Goal: Task Accomplishment & Management: Manage account settings

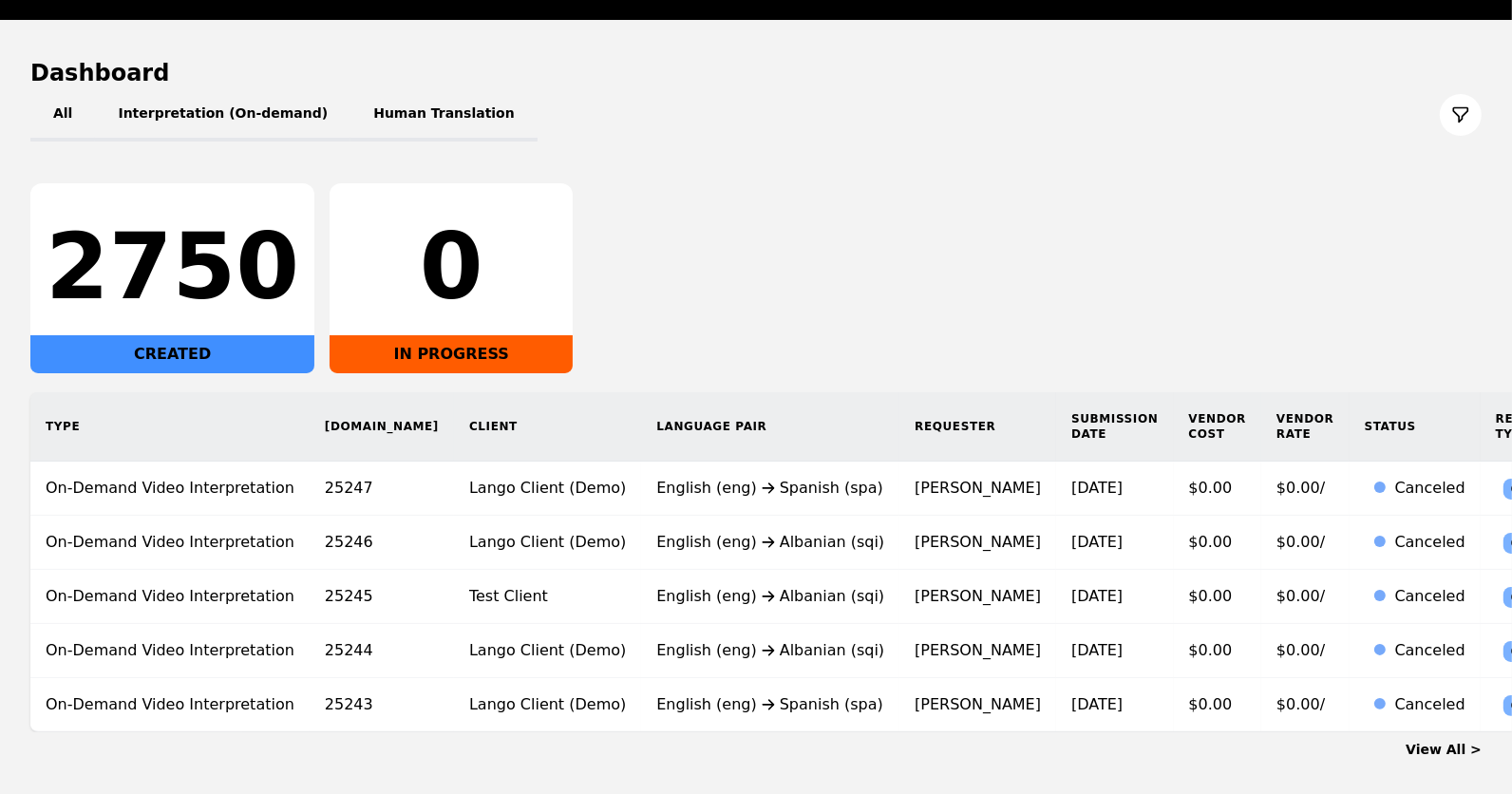
scroll to position [179, 0]
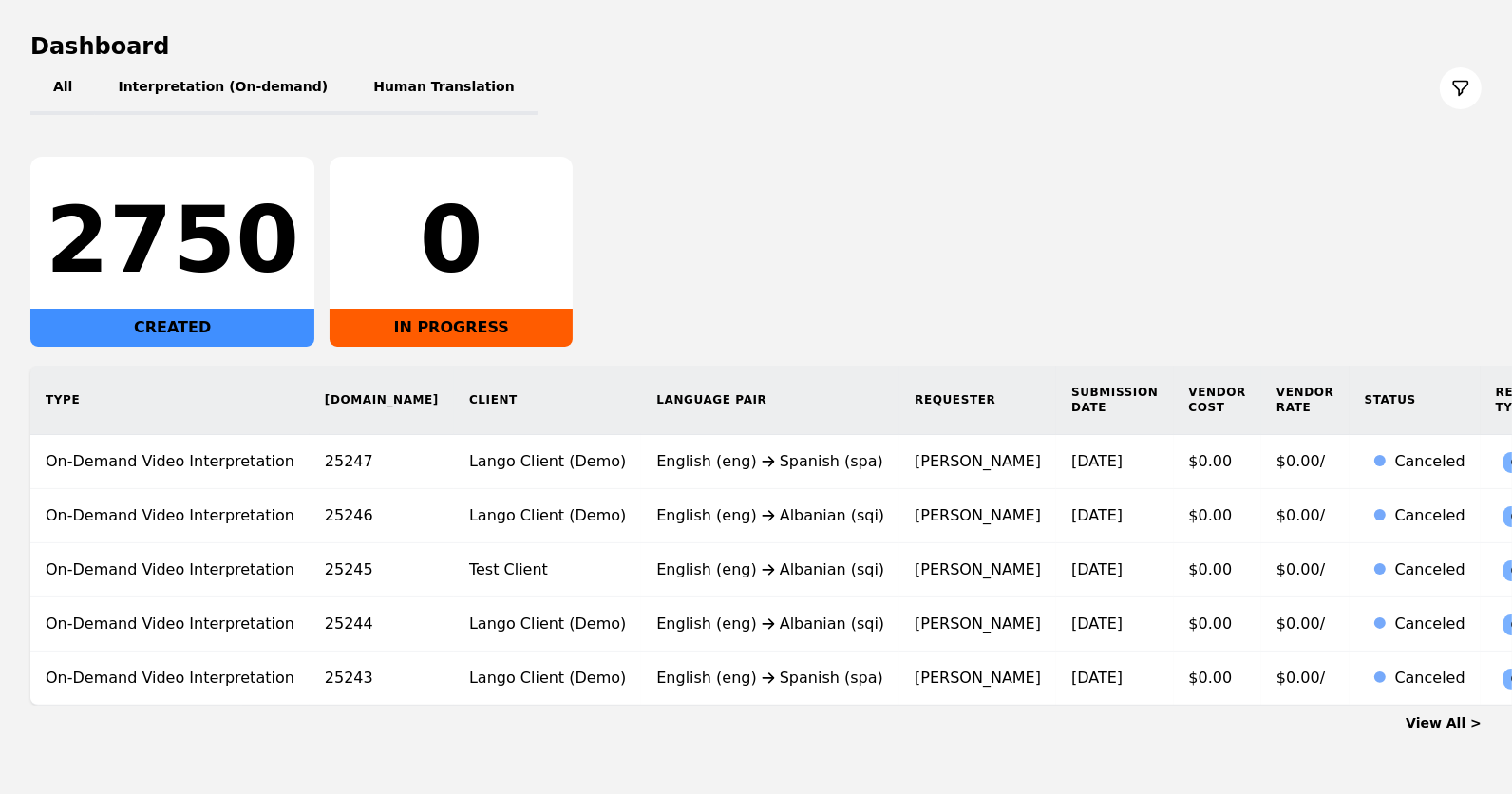
click at [1434, 715] on link "View All >" at bounding box center [1445, 723] width 76 height 16
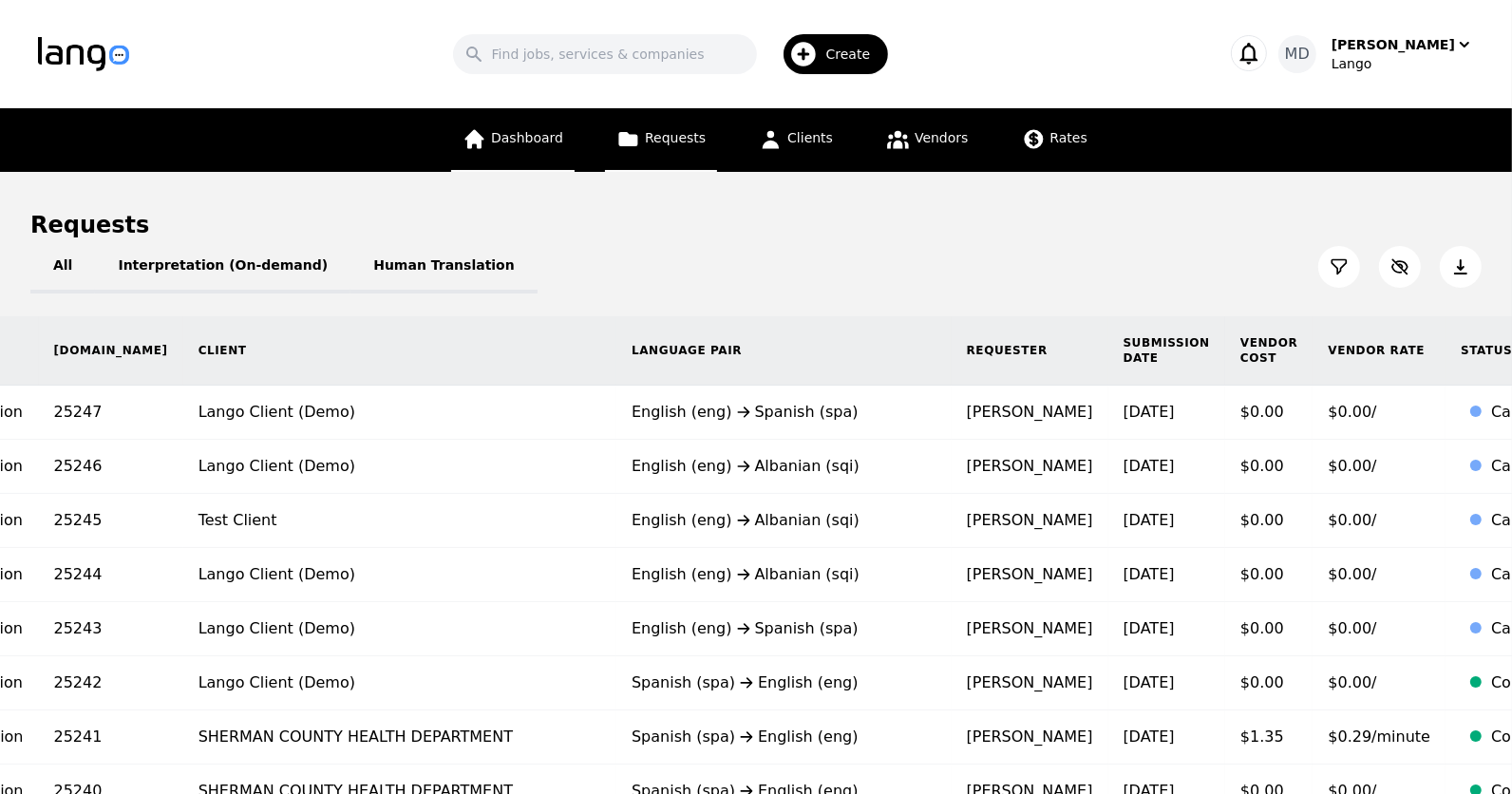
click at [521, 149] on link "Dashboard" at bounding box center [512, 140] width 123 height 64
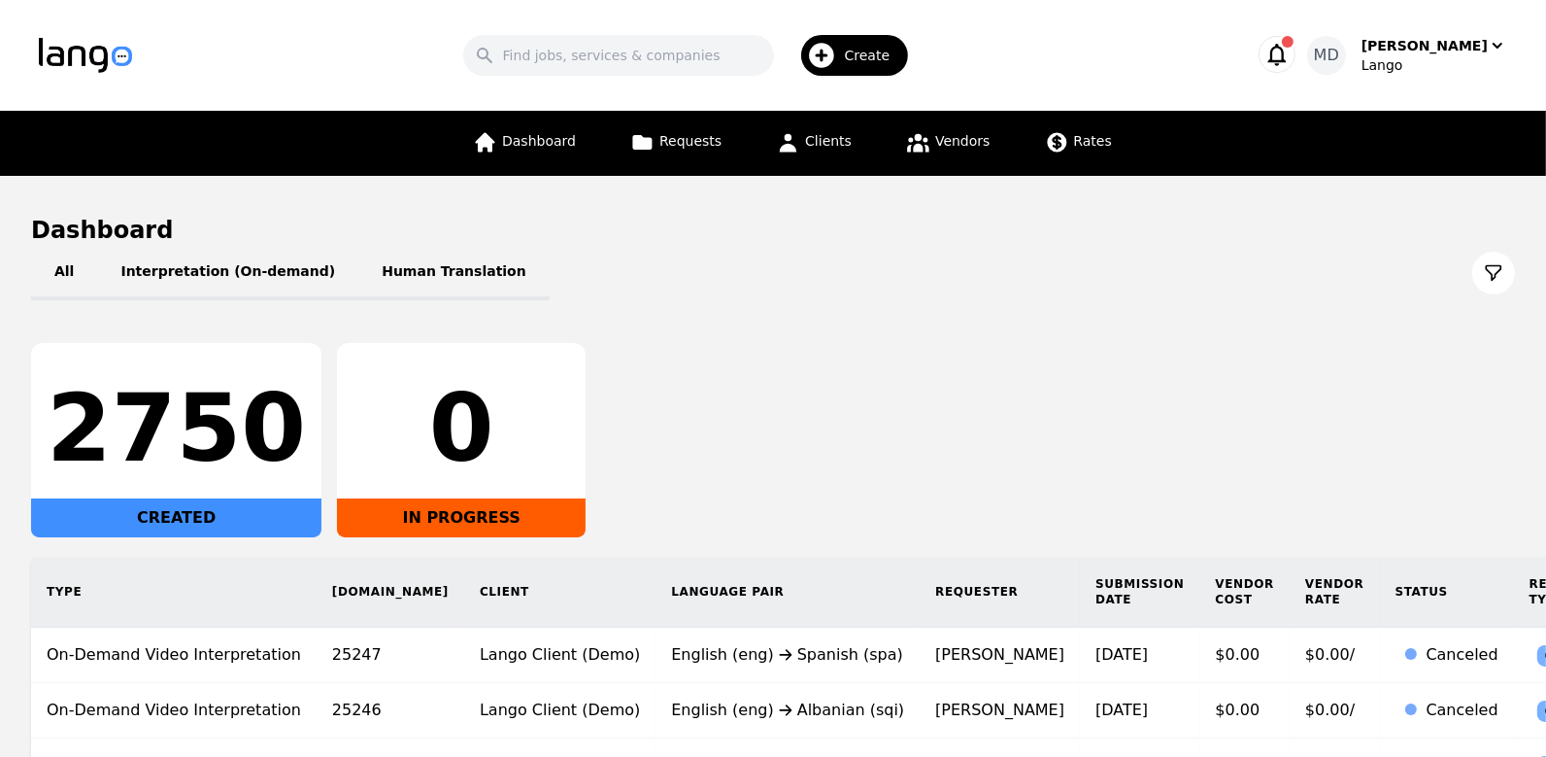
click at [1467, 79] on div "Search Create MD Meti Dibra Lango" at bounding box center [773, 55] width 1469 height 56
click at [1444, 53] on div "Meti Dibra" at bounding box center [1425, 45] width 126 height 19
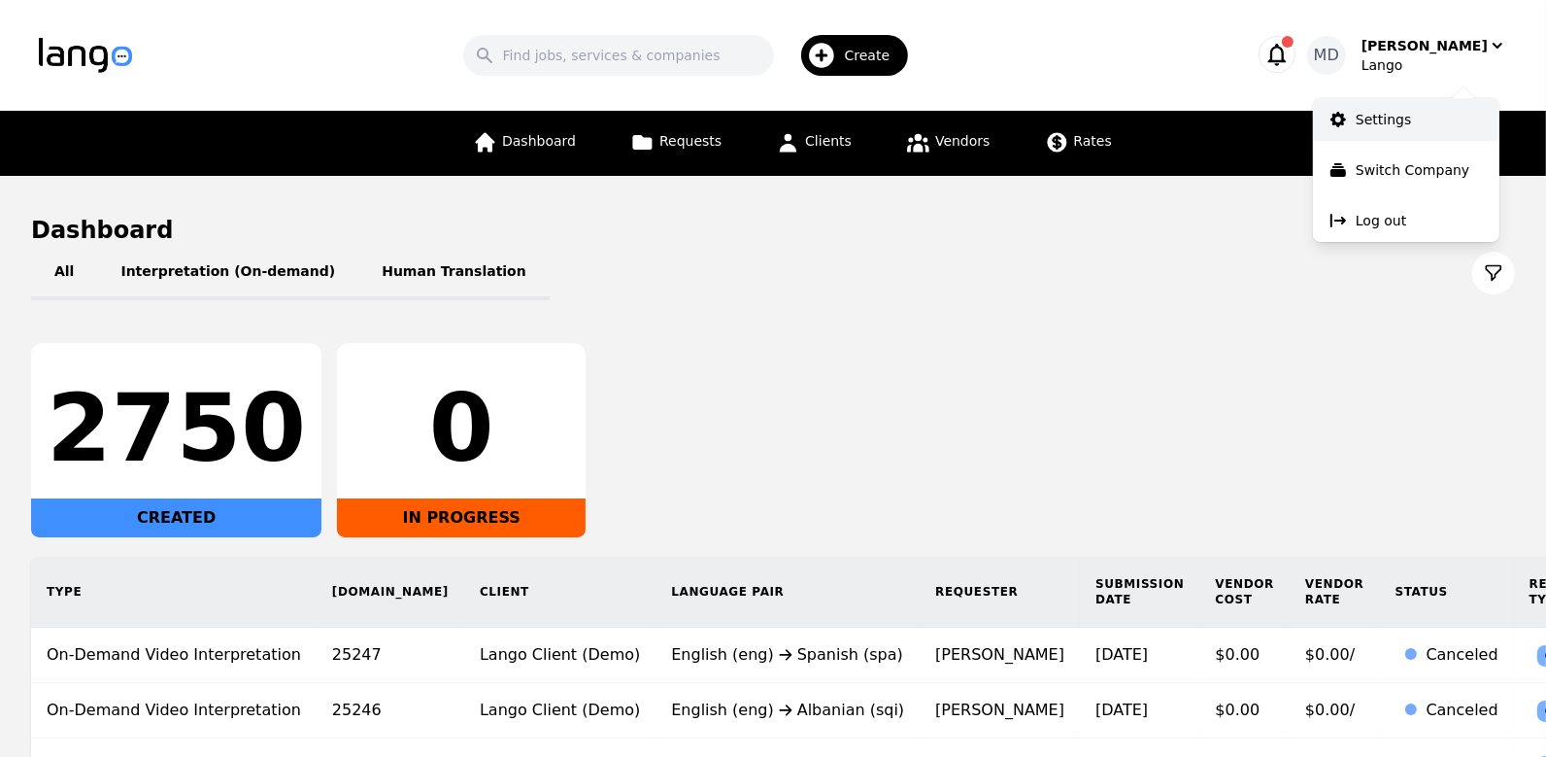
click at [1380, 122] on p "Settings" at bounding box center [1383, 119] width 55 height 19
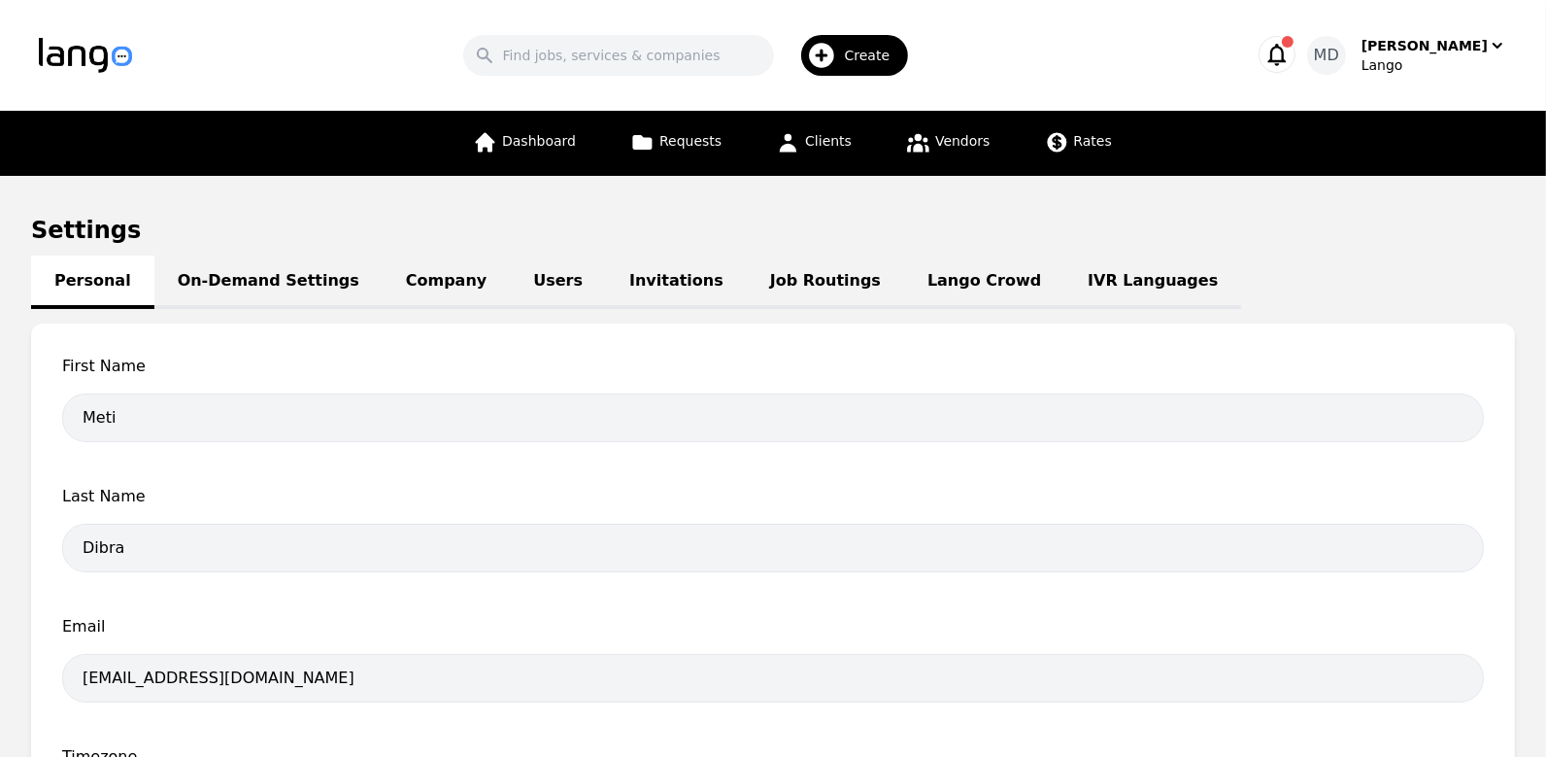
click at [904, 280] on link "Lango Crowd" at bounding box center [984, 281] width 160 height 53
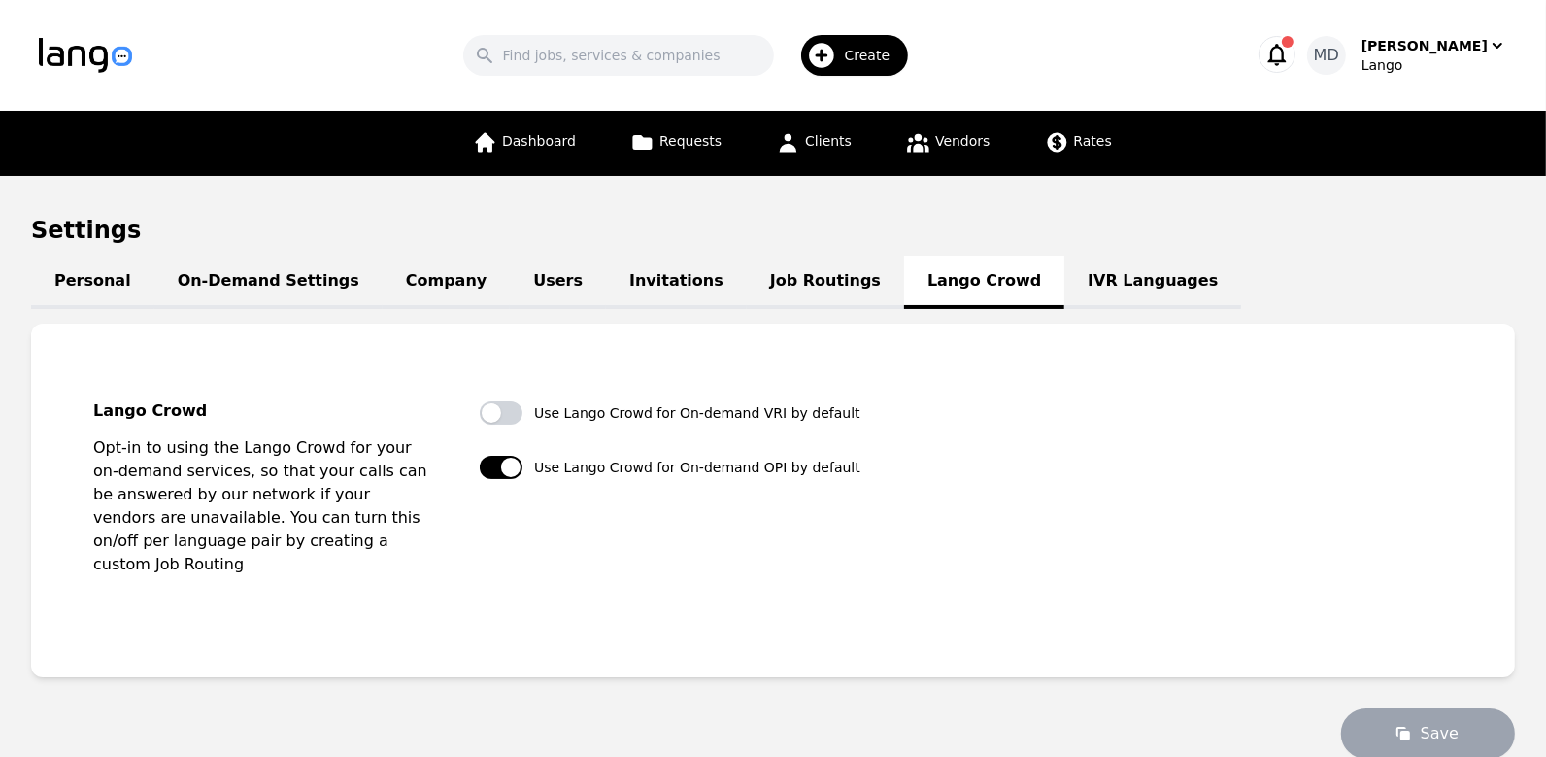
click at [748, 290] on link "Job Routings" at bounding box center [825, 281] width 157 height 53
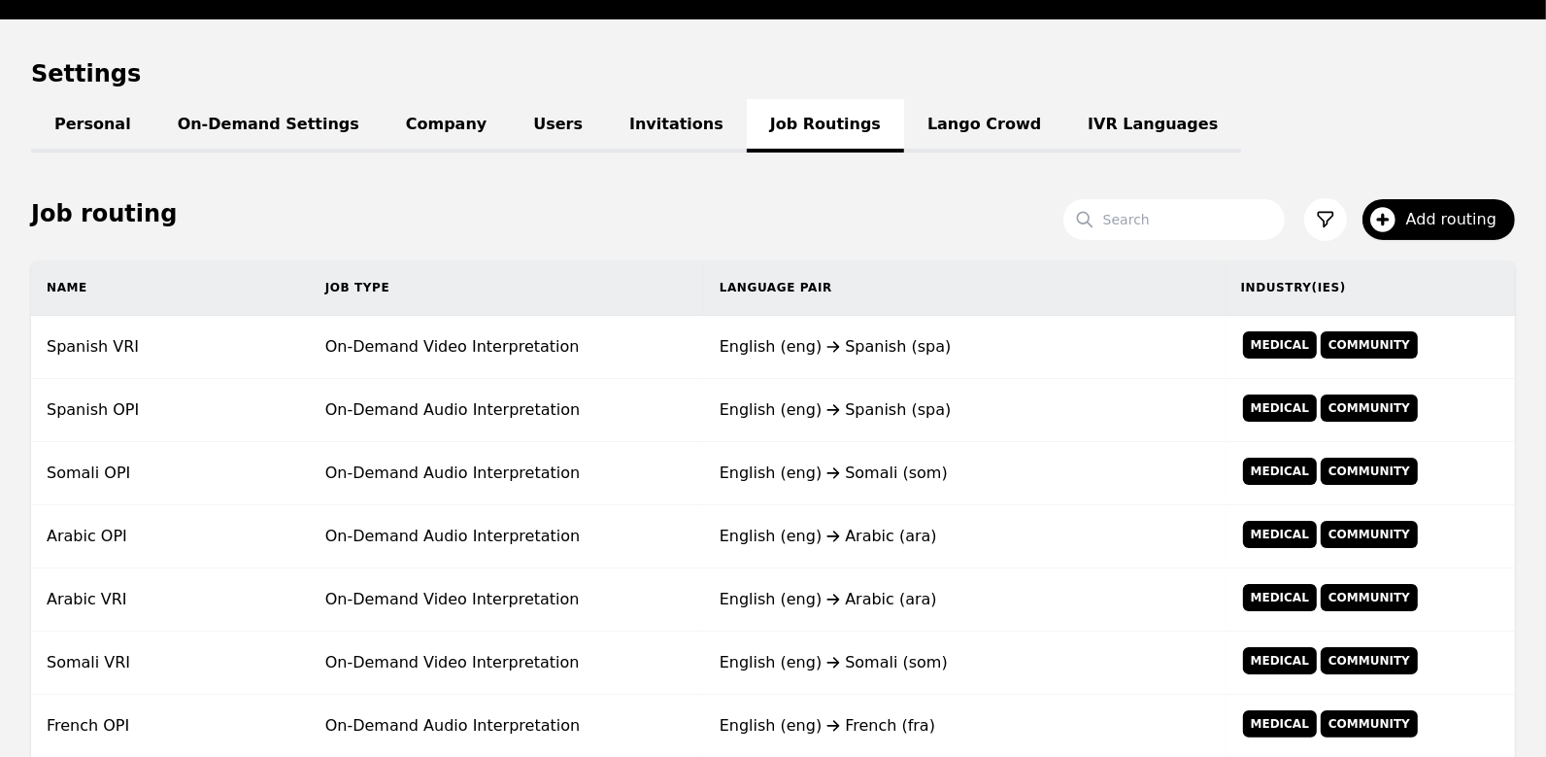
scroll to position [143, 0]
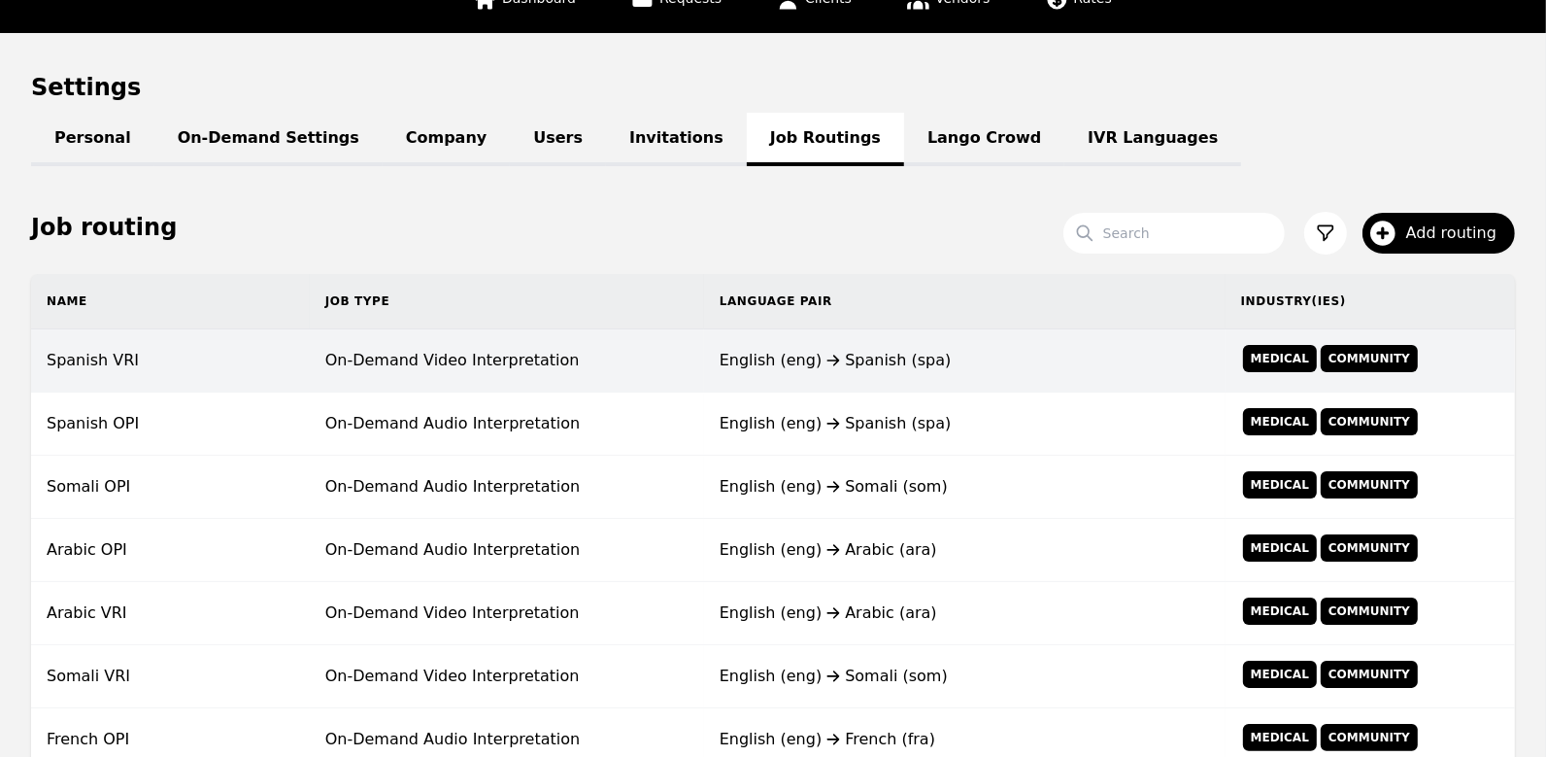
click at [465, 347] on td "On-Demand Video Interpretation" at bounding box center [507, 360] width 394 height 63
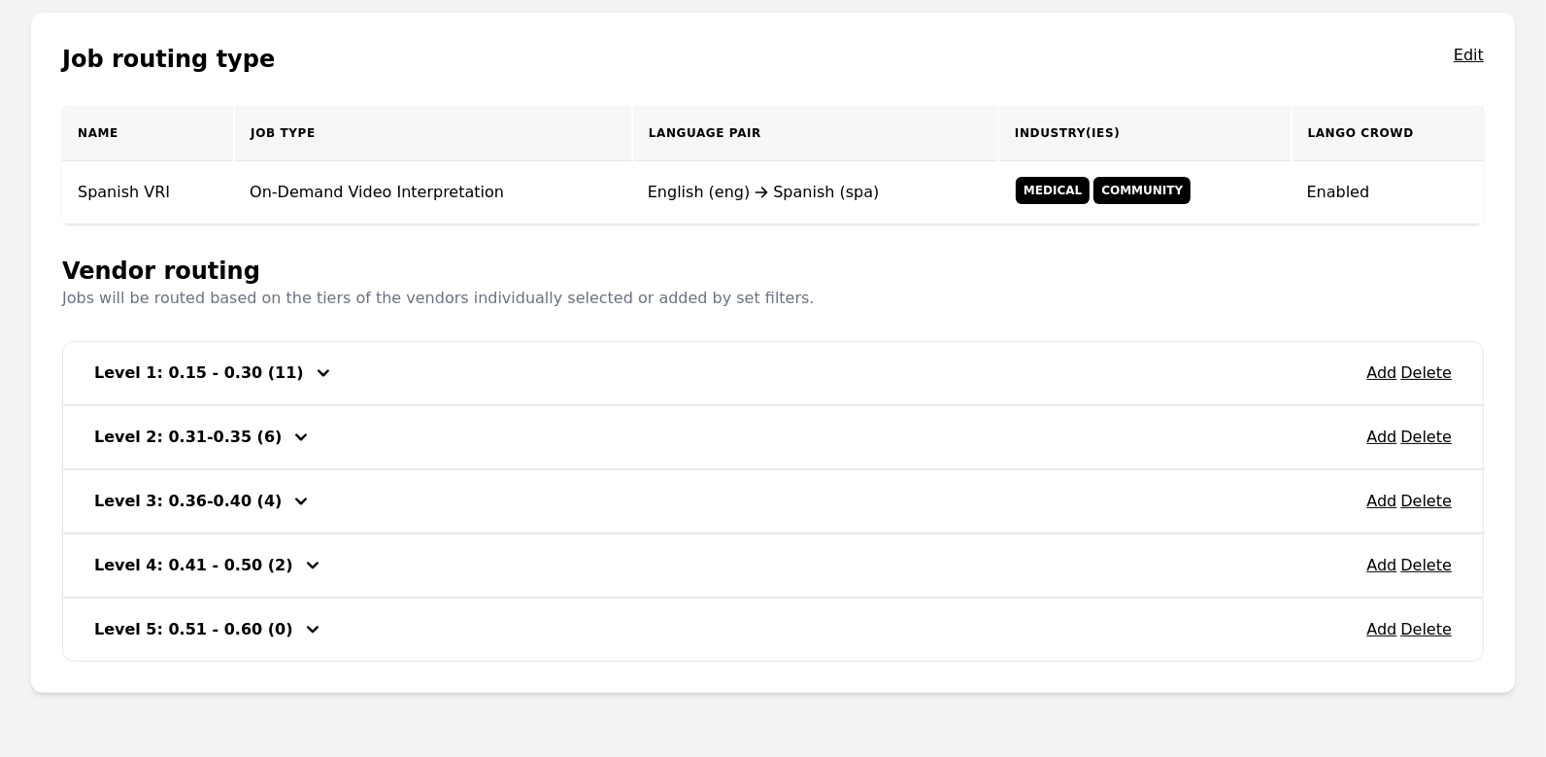
scroll to position [331, 0]
click at [318, 368] on icon "button" at bounding box center [324, 371] width 12 height 7
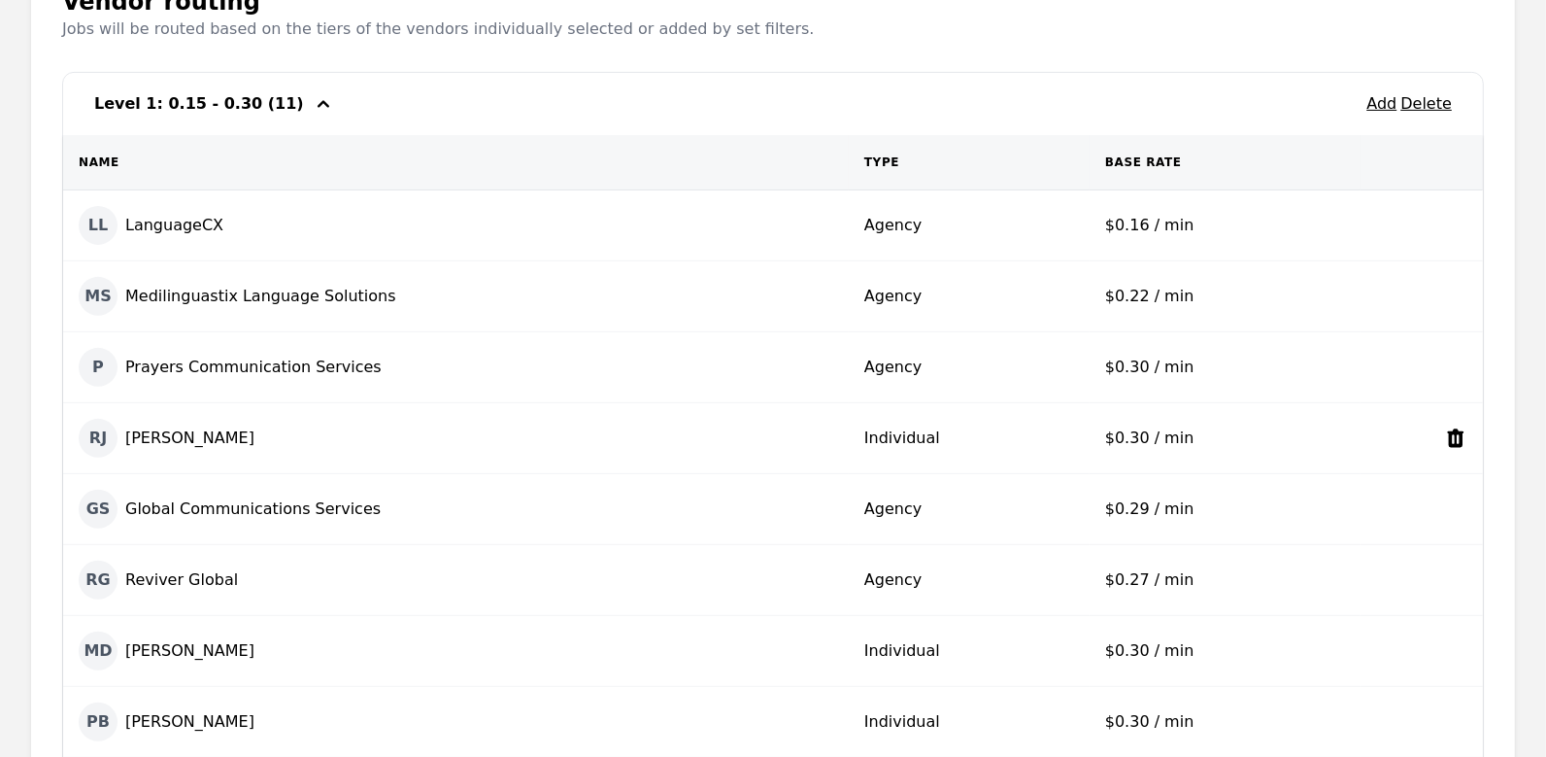
scroll to position [548, 0]
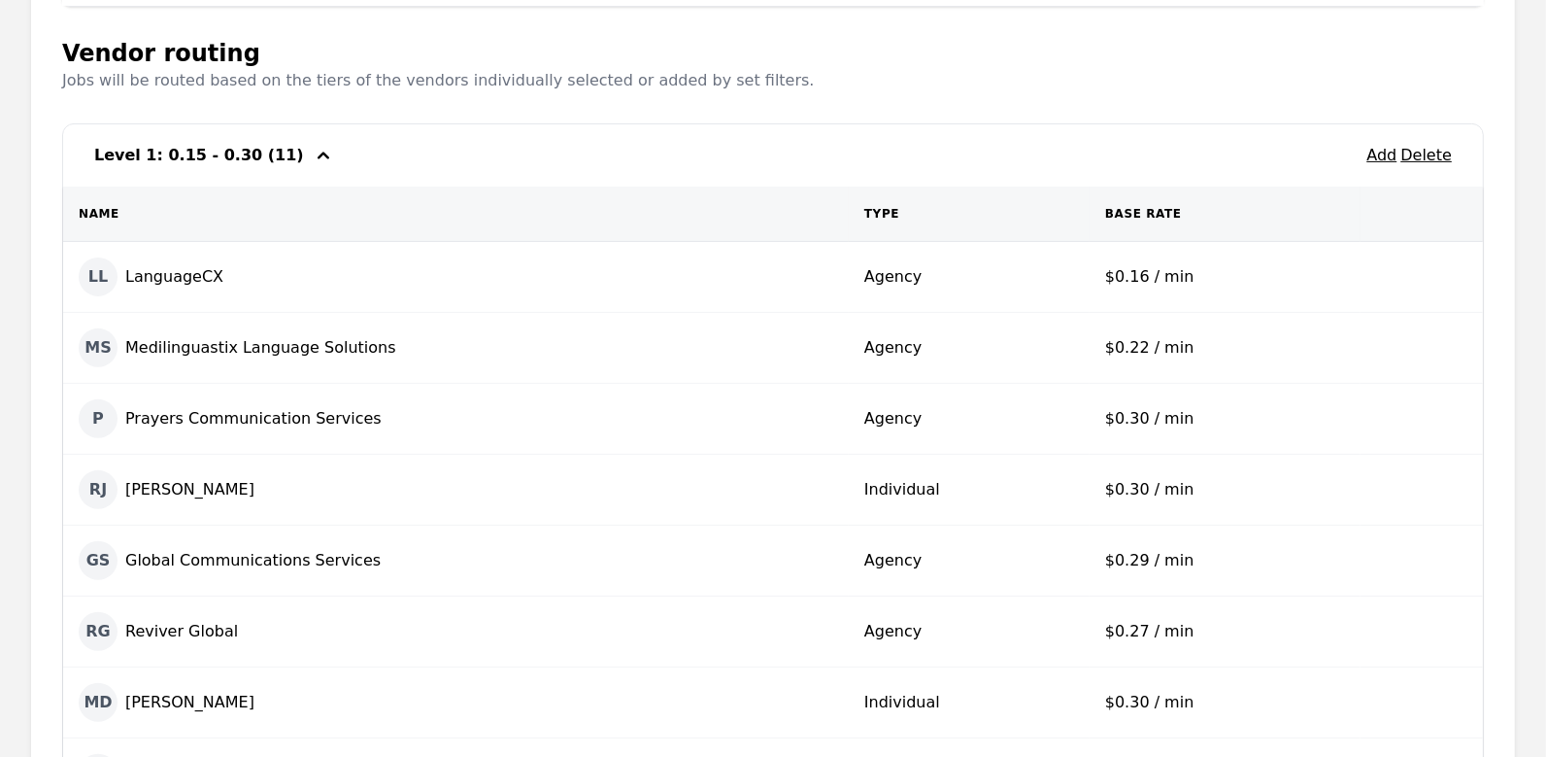
click at [312, 154] on icon "button" at bounding box center [323, 155] width 23 height 23
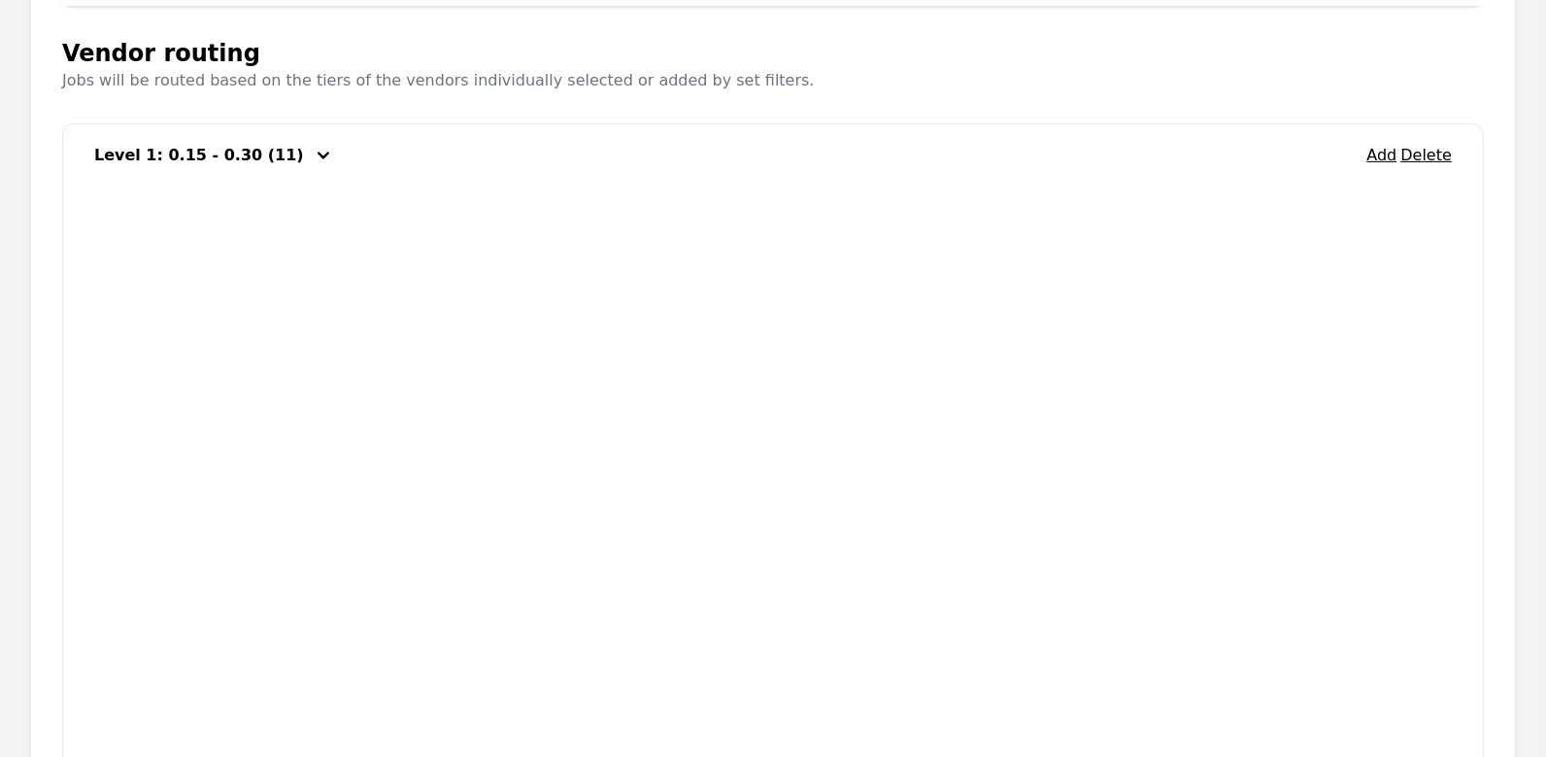
scroll to position [387, 0]
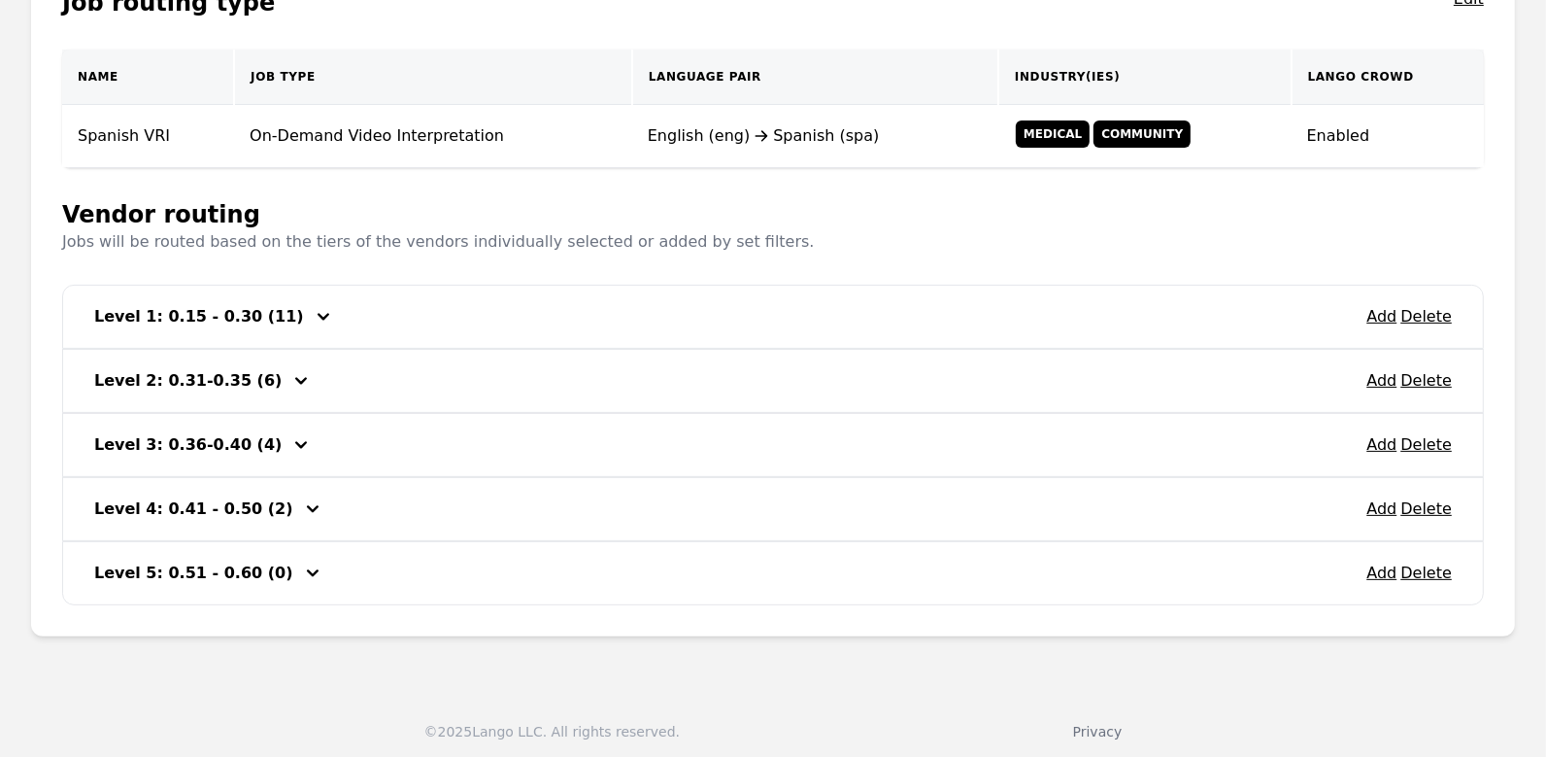
click at [171, 301] on div "Level 1: 0.15 - 0.30 (11)" at bounding box center [201, 316] width 214 height 31
click at [312, 321] on icon "button" at bounding box center [323, 316] width 23 height 23
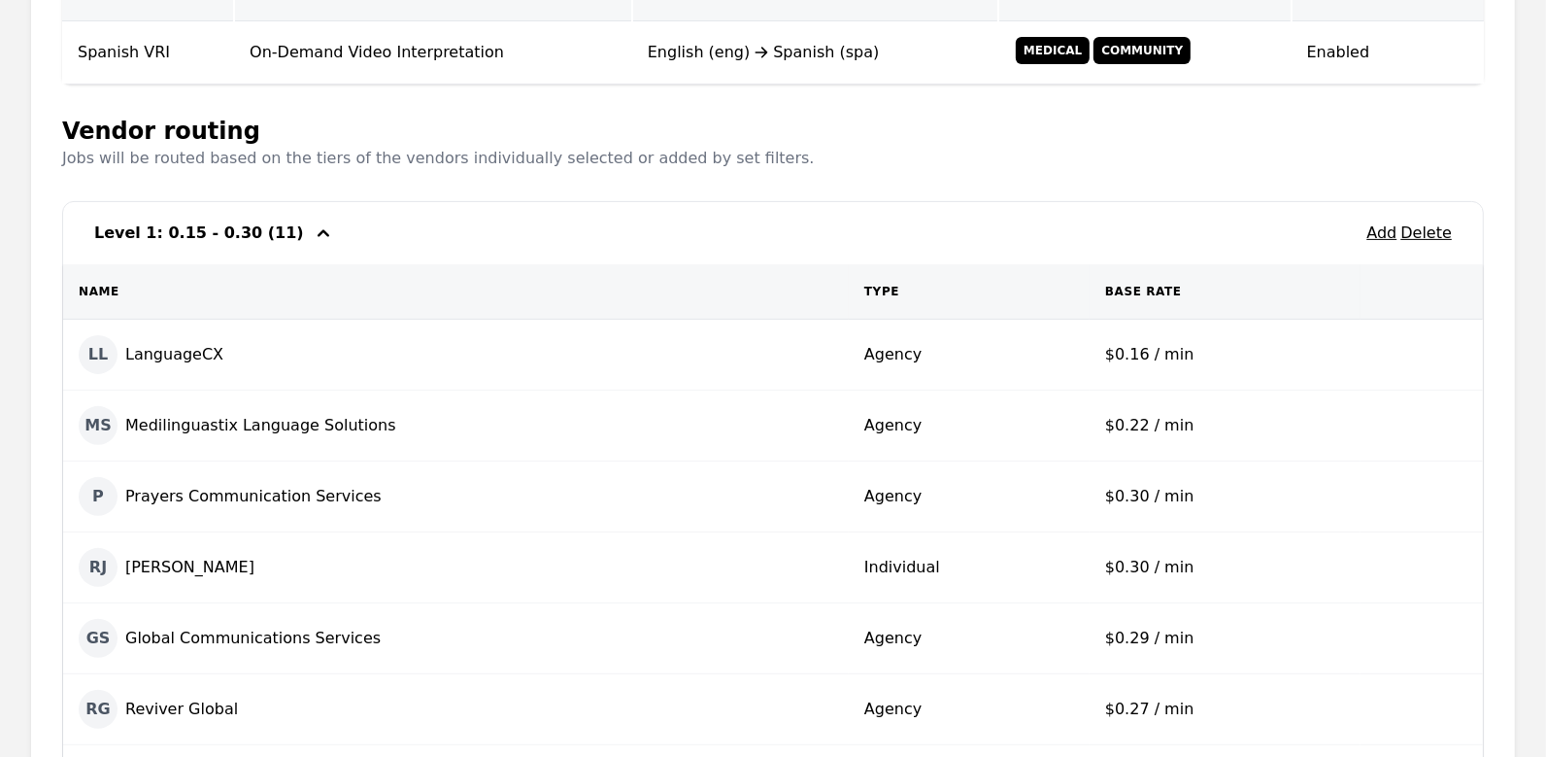
scroll to position [466, 0]
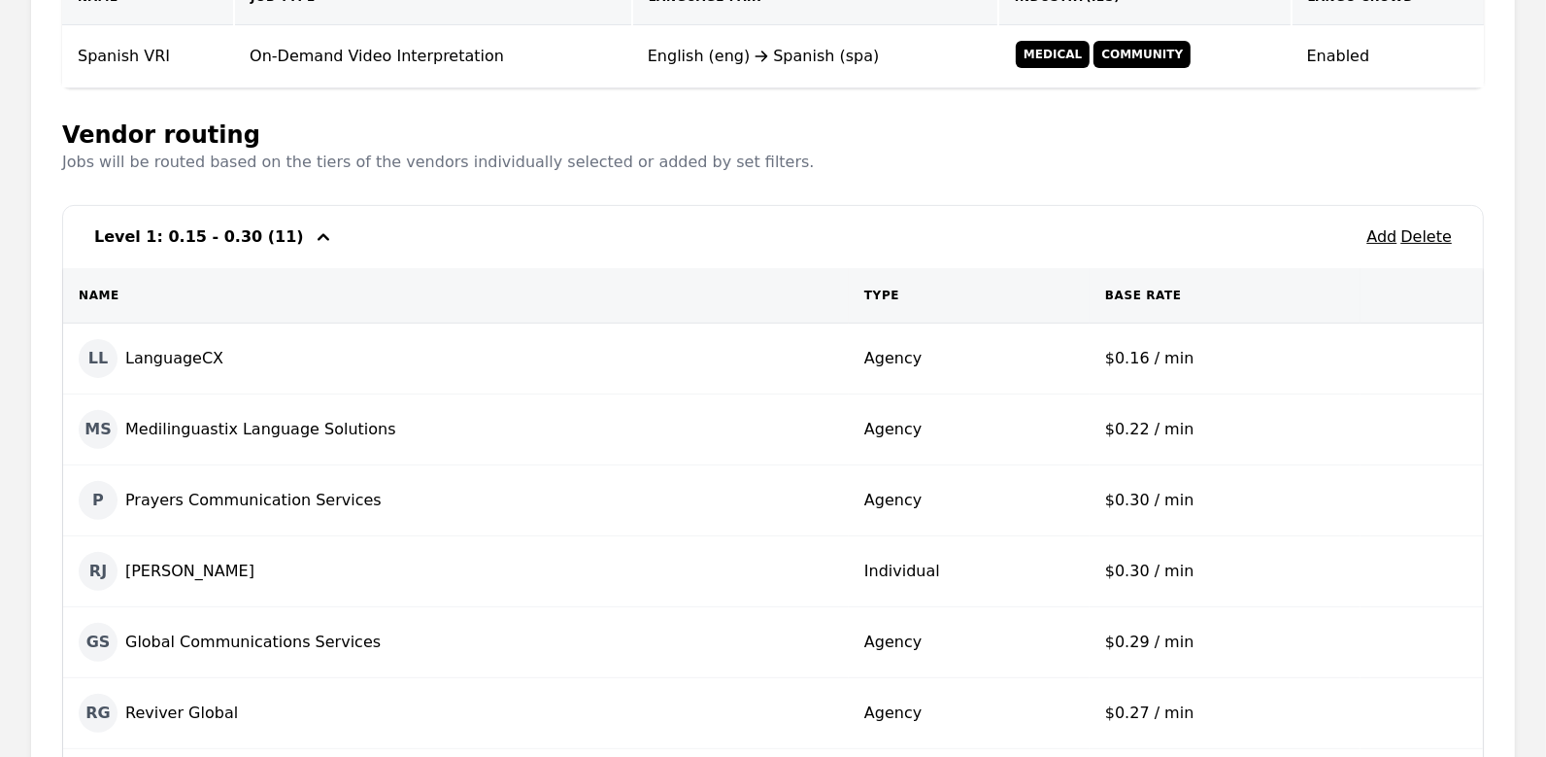
click at [312, 243] on icon "button" at bounding box center [323, 236] width 23 height 23
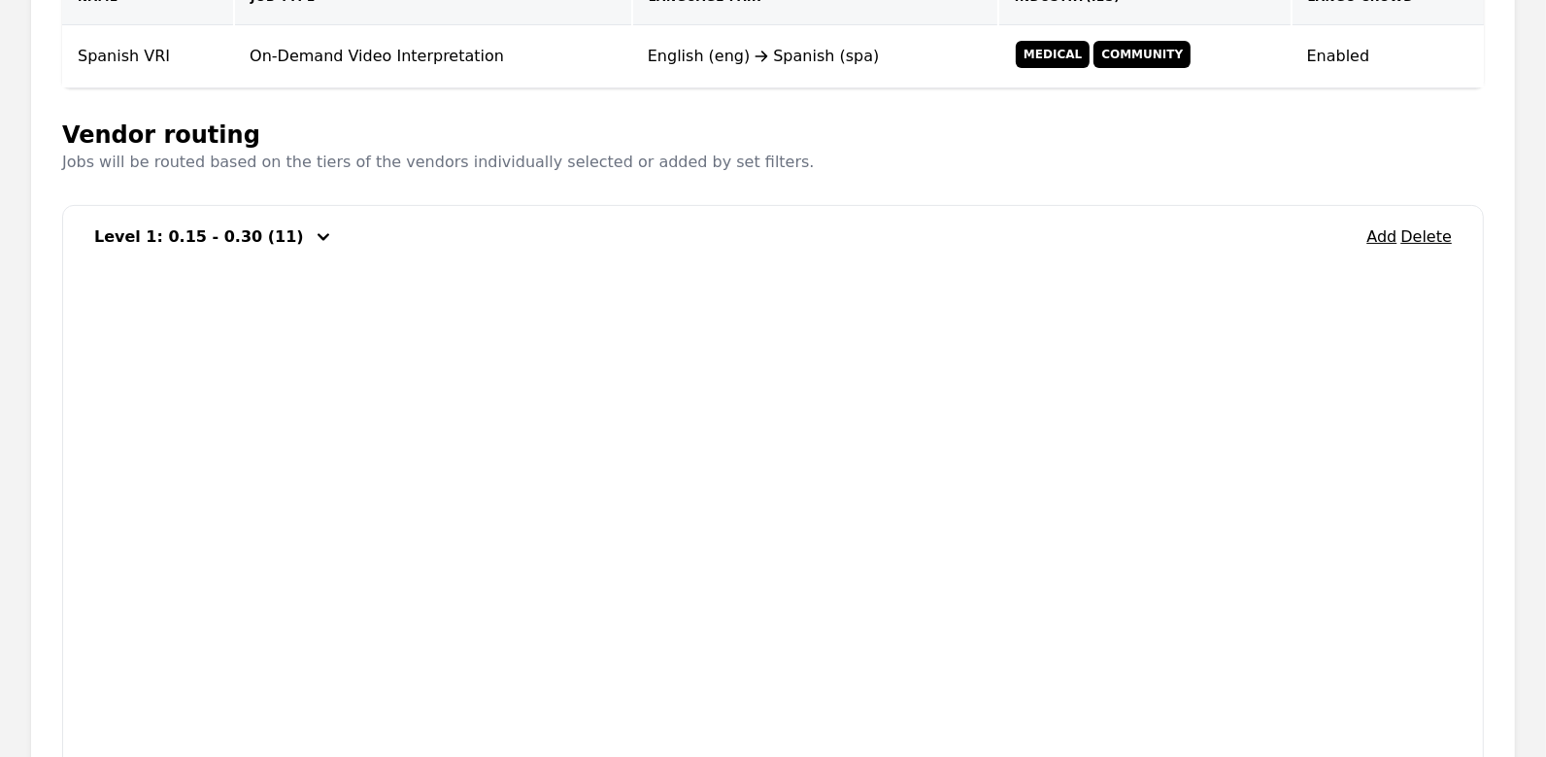
scroll to position [387, 0]
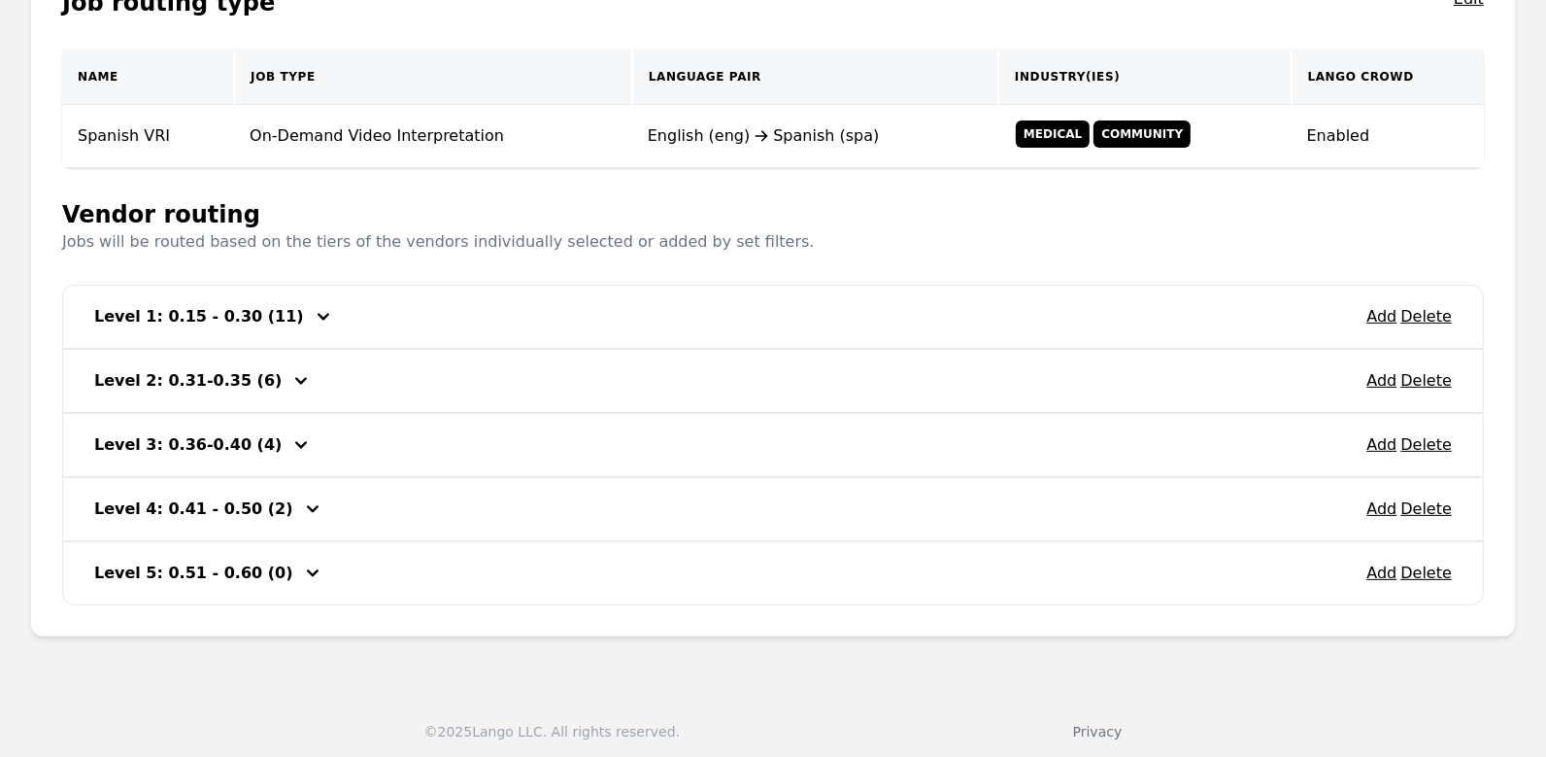
click at [289, 377] on icon "button" at bounding box center [300, 380] width 23 height 23
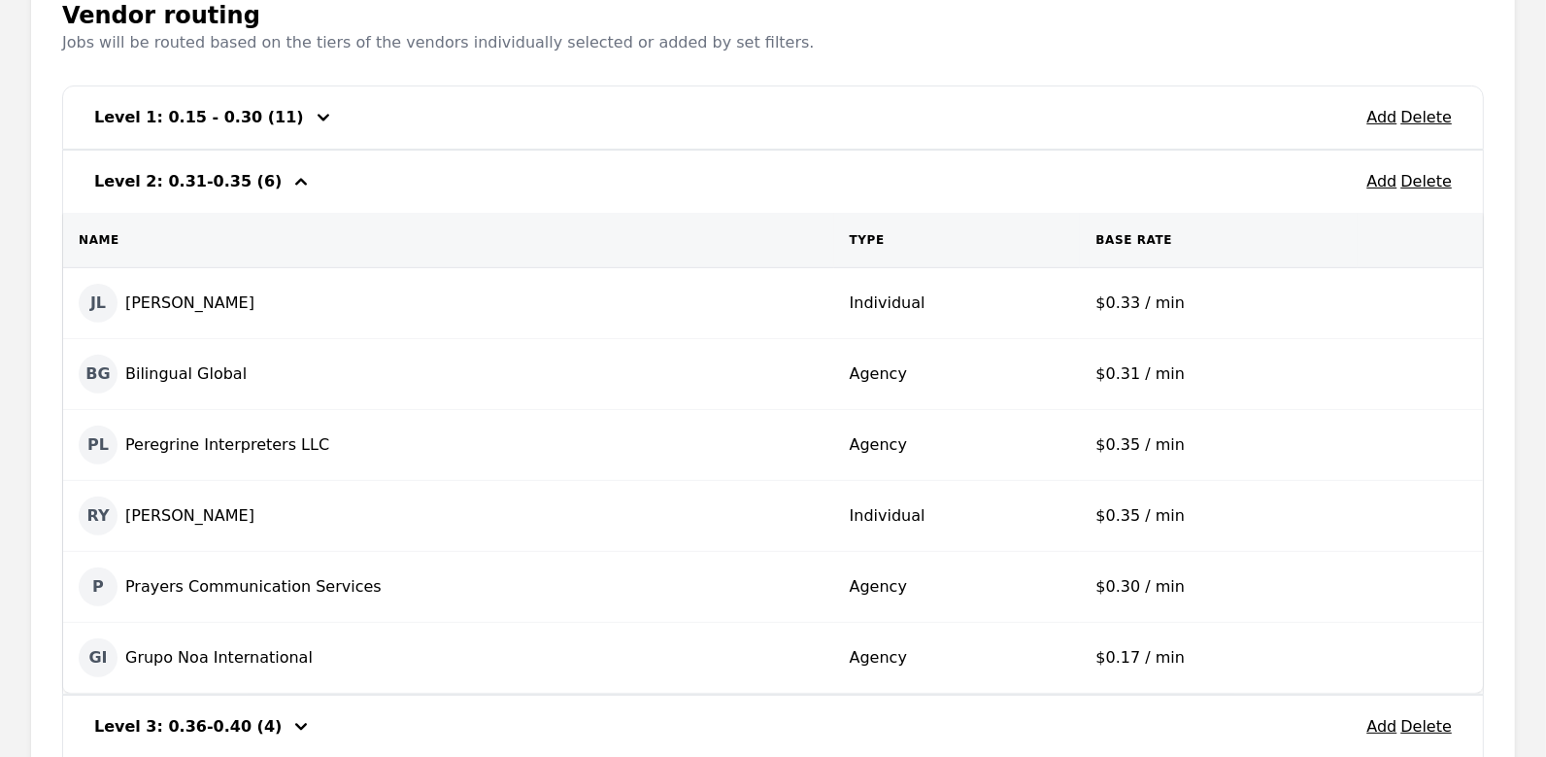
scroll to position [567, 0]
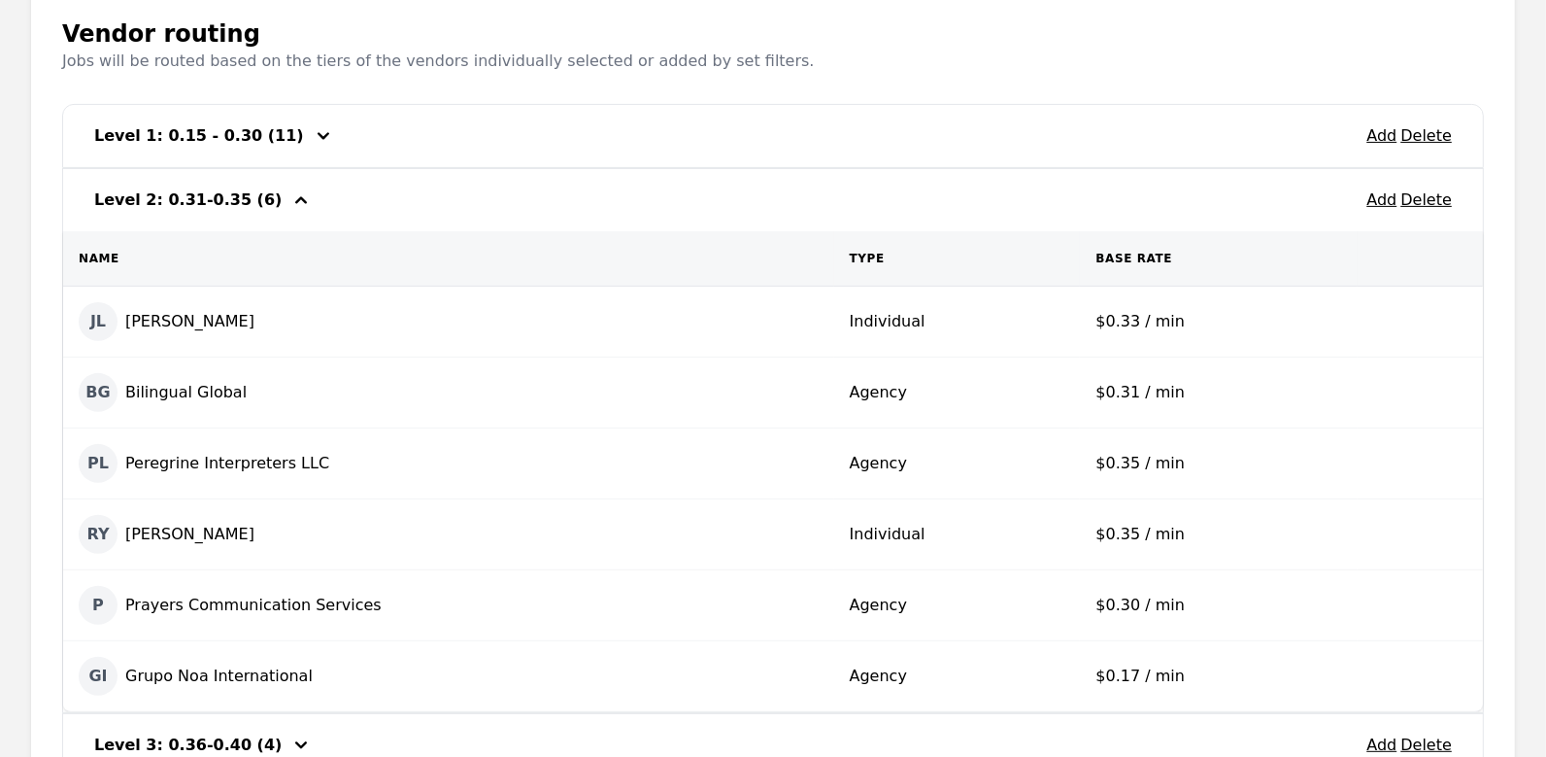
click at [289, 205] on icon "button" at bounding box center [300, 199] width 23 height 23
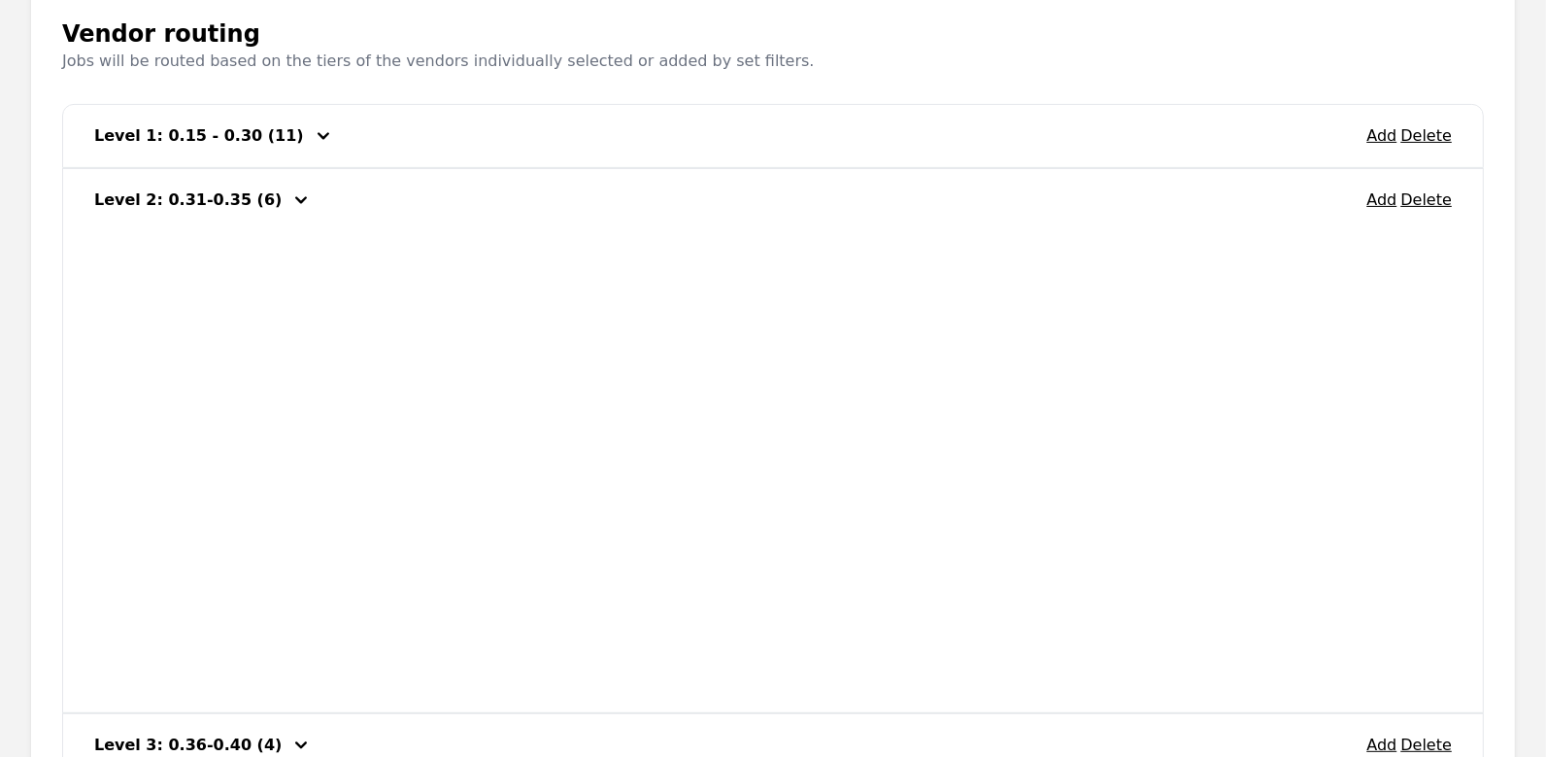
scroll to position [387, 0]
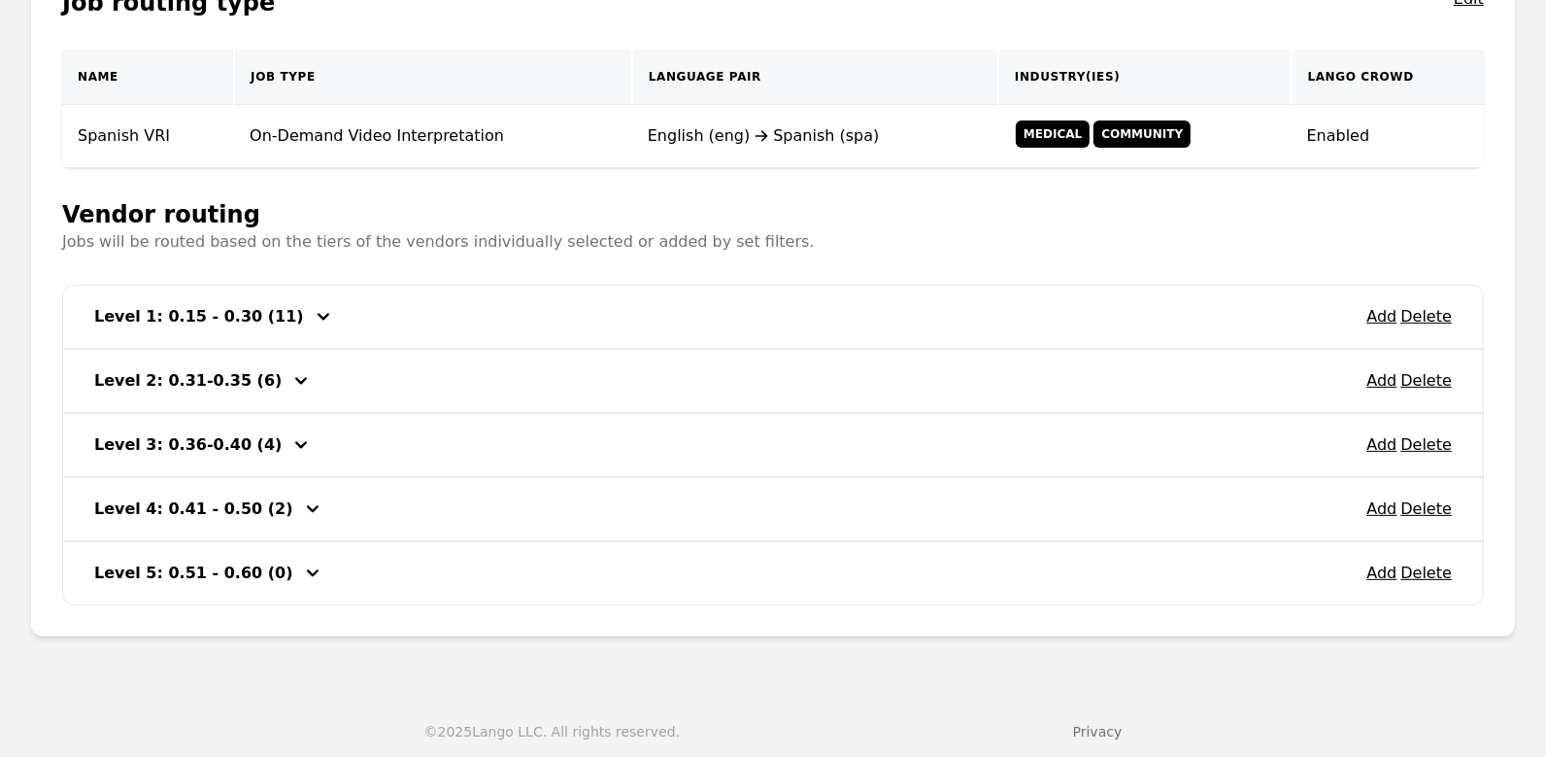
click at [289, 435] on icon "button" at bounding box center [300, 444] width 23 height 23
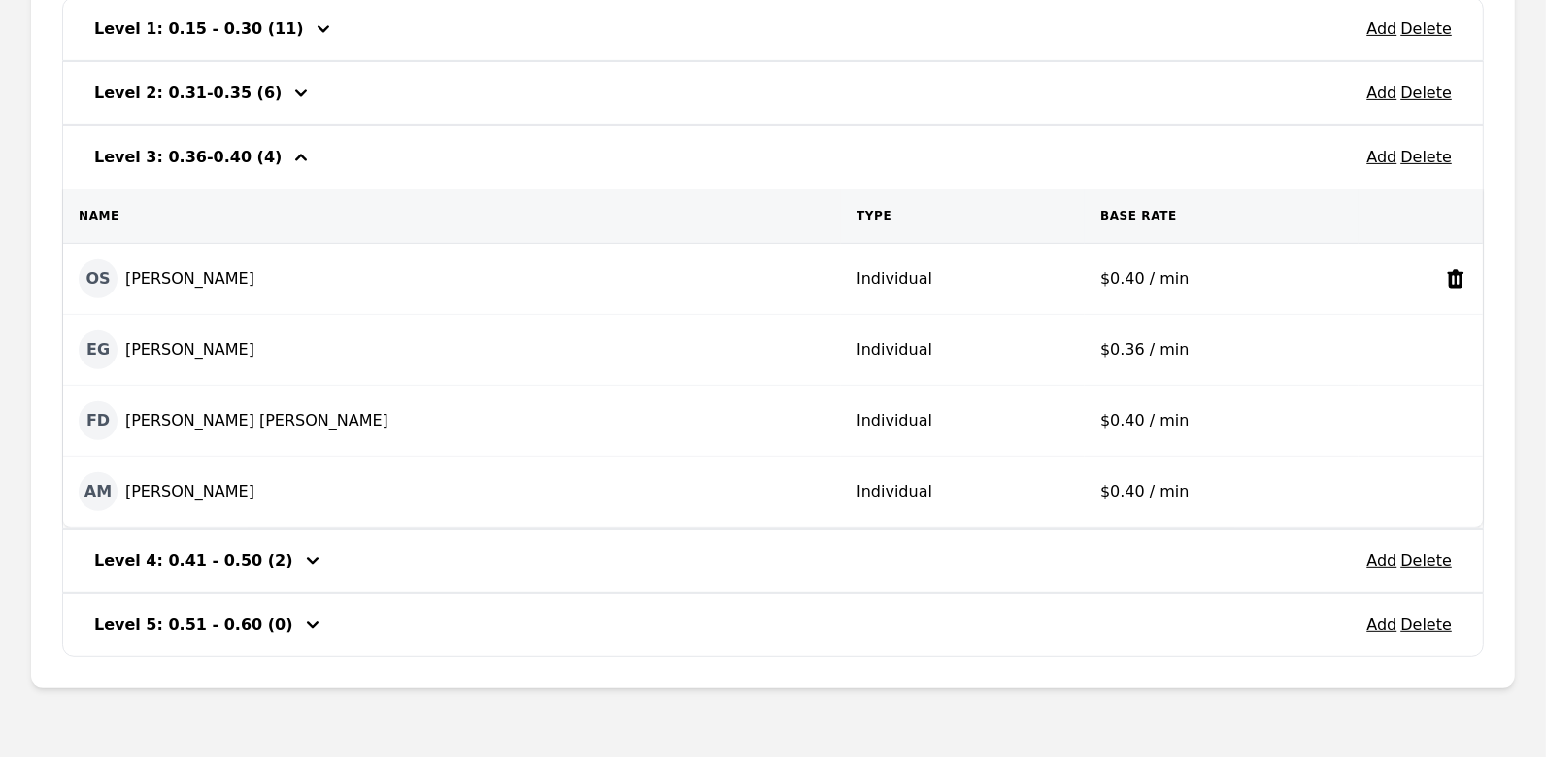
scroll to position [675, 0]
click at [295, 153] on icon "button" at bounding box center [301, 156] width 12 height 7
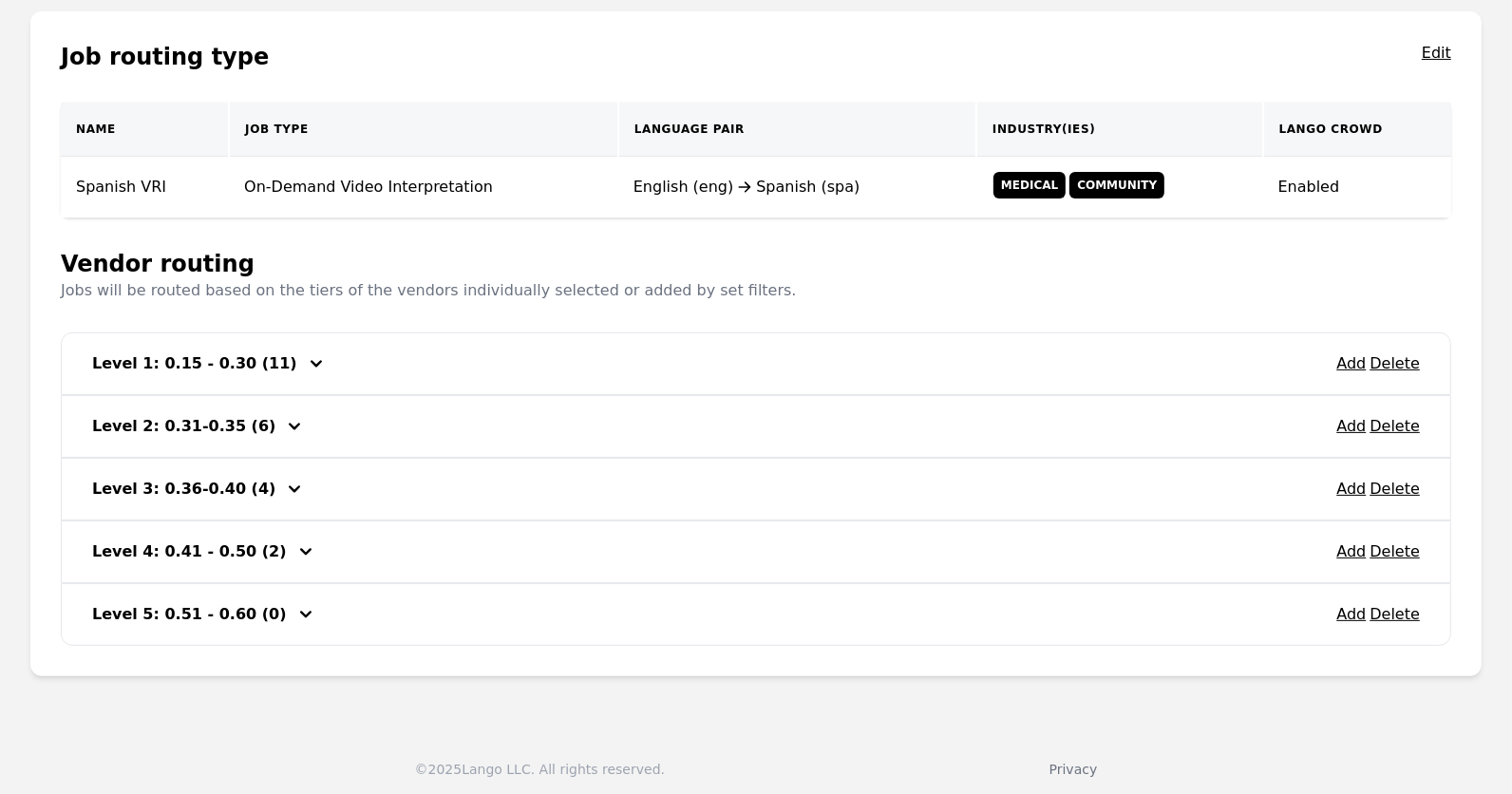
scroll to position [0, 0]
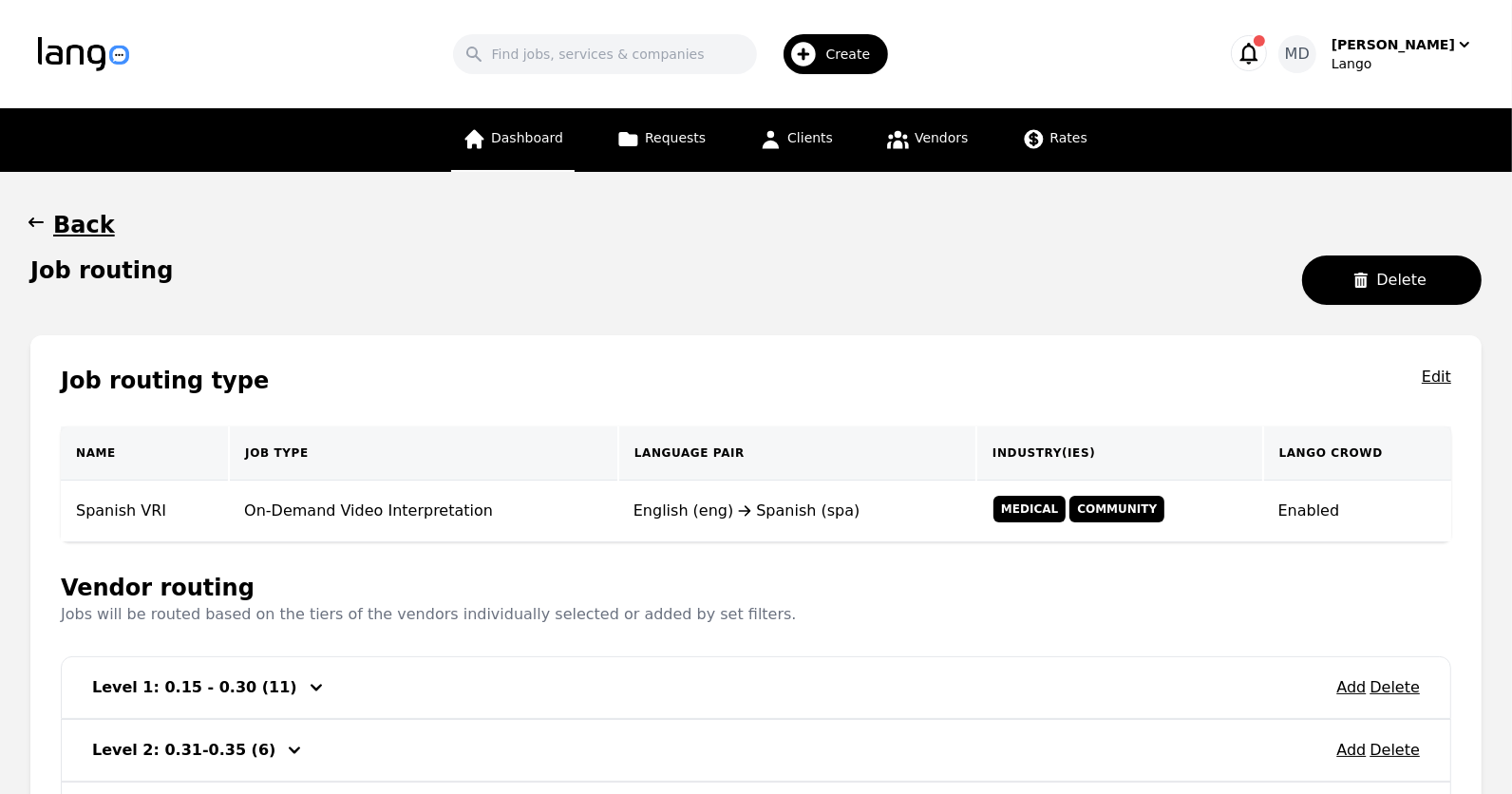
click at [515, 149] on link "Dashboard" at bounding box center [512, 140] width 123 height 64
